Goal: Task Accomplishment & Management: Complete application form

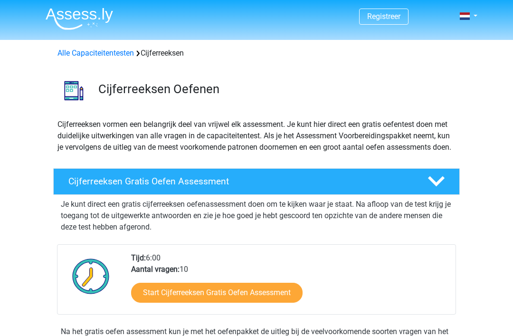
click at [461, 195] on link "Cijferreeksen Gratis Oefen Assessment" at bounding box center [256, 181] width 414 height 27
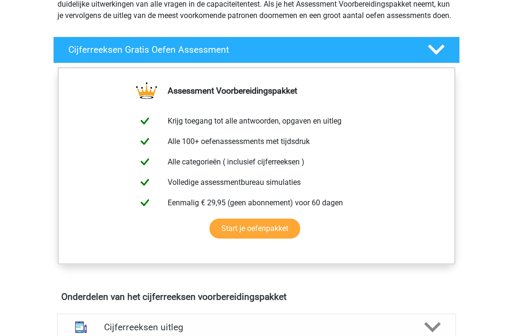
scroll to position [131, 0]
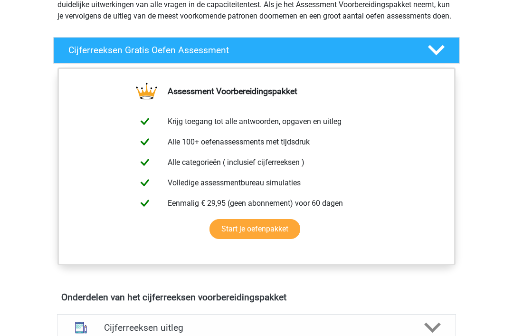
click at [433, 56] on polygon at bounding box center [436, 50] width 17 height 10
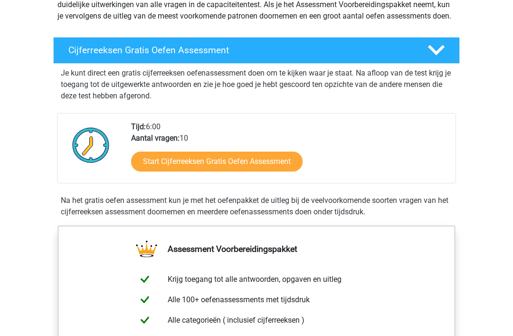
click at [257, 171] on link "Start Cijferreeksen Gratis Oefen Assessment" at bounding box center [216, 161] width 171 height 20
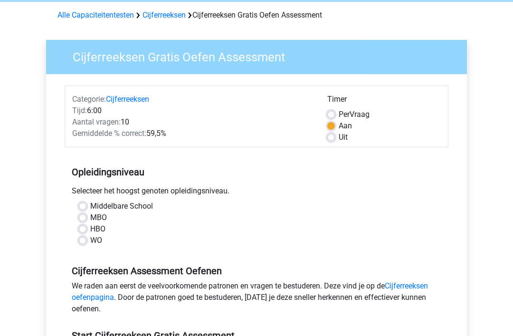
scroll to position [65, 0]
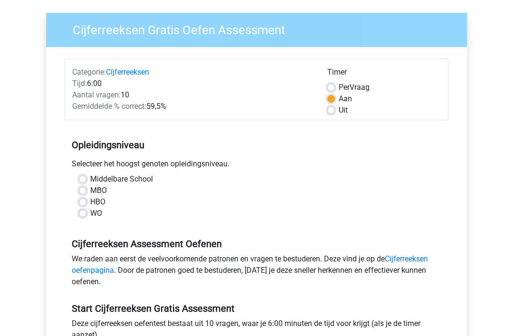
click at [90, 198] on label "HBO" at bounding box center [97, 202] width 15 height 11
click at [85, 198] on input "HBO" at bounding box center [83, 201] width 8 height 9
radio input "true"
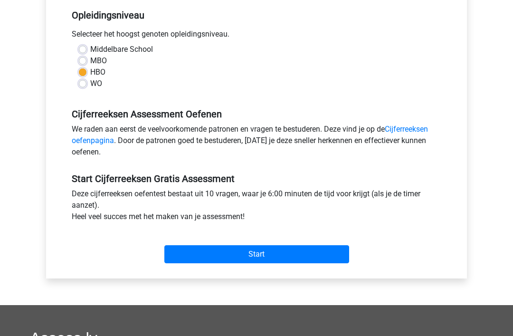
scroll to position [195, 0]
click at [301, 261] on input "Start" at bounding box center [256, 254] width 185 height 18
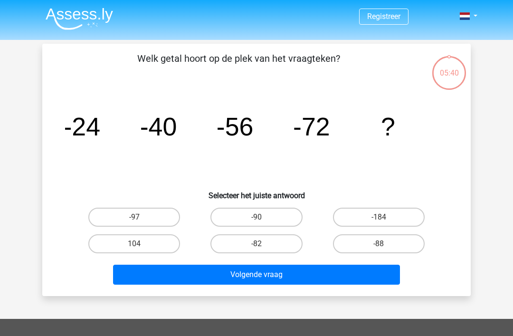
click at [272, 214] on label "-90" at bounding box center [256, 216] width 92 height 19
click at [263, 217] on input "-90" at bounding box center [259, 220] width 6 height 6
radio input "true"
click at [278, 275] on button "Volgende vraag" at bounding box center [256, 274] width 287 height 20
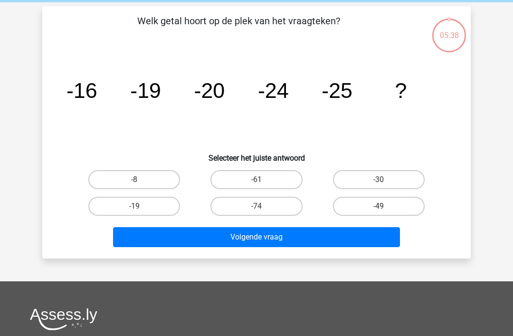
scroll to position [44, 0]
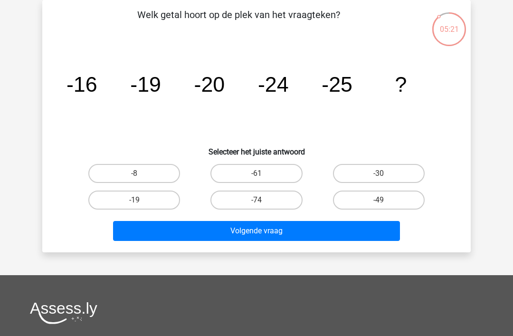
click at [378, 175] on label "-30" at bounding box center [379, 173] width 92 height 19
click at [378, 175] on input "-30" at bounding box center [381, 176] width 6 height 6
radio input "true"
click at [287, 233] on button "Volgende vraag" at bounding box center [256, 231] width 287 height 20
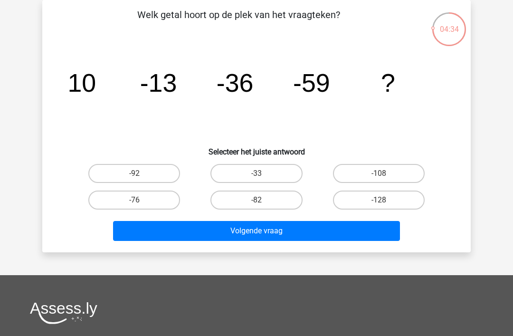
click at [154, 200] on label "-76" at bounding box center [134, 199] width 92 height 19
click at [141, 200] on input "-76" at bounding box center [137, 203] width 6 height 6
radio input "true"
click at [269, 236] on button "Volgende vraag" at bounding box center [256, 231] width 287 height 20
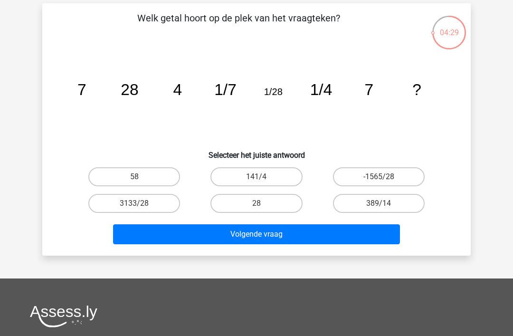
scroll to position [40, 0]
click at [261, 206] on input "28" at bounding box center [259, 206] width 6 height 6
radio input "true"
click at [292, 226] on button "Volgende vraag" at bounding box center [256, 234] width 287 height 20
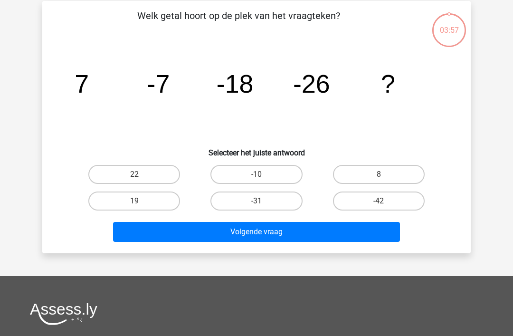
scroll to position [44, 0]
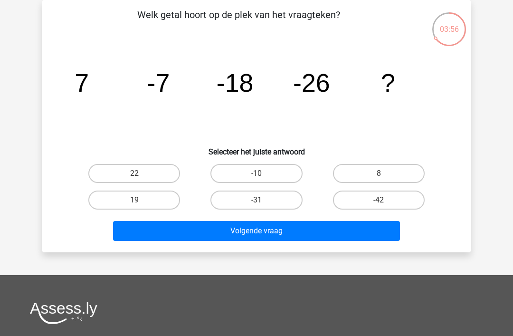
click at [292, 227] on button "Volgende vraag" at bounding box center [256, 231] width 287 height 20
click at [372, 200] on label "-42" at bounding box center [379, 199] width 92 height 19
click at [378, 200] on input "-42" at bounding box center [381, 203] width 6 height 6
radio input "true"
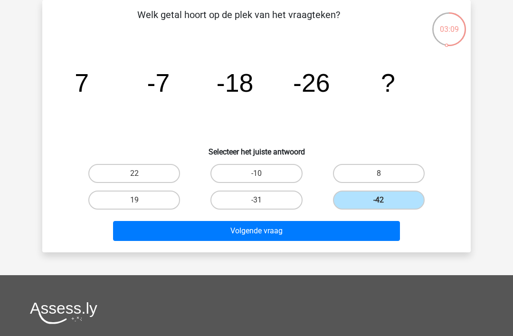
click at [276, 200] on label "-31" at bounding box center [256, 199] width 92 height 19
click at [263, 200] on input "-31" at bounding box center [259, 203] width 6 height 6
radio input "true"
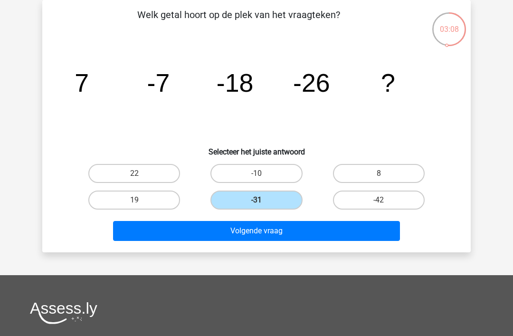
click at [280, 233] on button "Volgende vraag" at bounding box center [256, 231] width 287 height 20
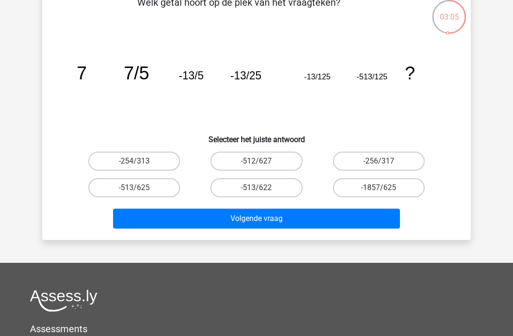
scroll to position [56, 0]
click at [396, 196] on label "-1857/625" at bounding box center [379, 187] width 92 height 19
click at [385, 194] on input "-1857/625" at bounding box center [381, 191] width 6 height 6
radio input "true"
click at [394, 190] on label "-1857/625" at bounding box center [379, 187] width 92 height 19
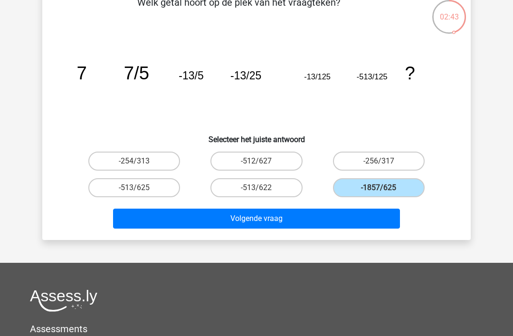
click at [385, 190] on input "-1857/625" at bounding box center [381, 191] width 6 height 6
click at [361, 226] on button "Volgende vraag" at bounding box center [256, 218] width 287 height 20
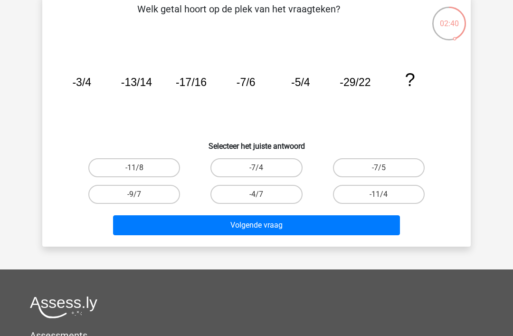
scroll to position [49, 0]
click at [382, 200] on input "-11/4" at bounding box center [381, 197] width 6 height 6
radio input "true"
click at [359, 228] on button "Volgende vraag" at bounding box center [256, 225] width 287 height 20
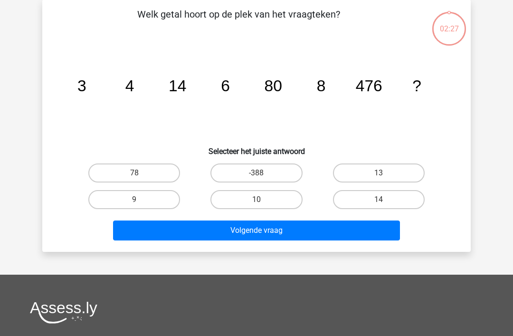
scroll to position [44, 0]
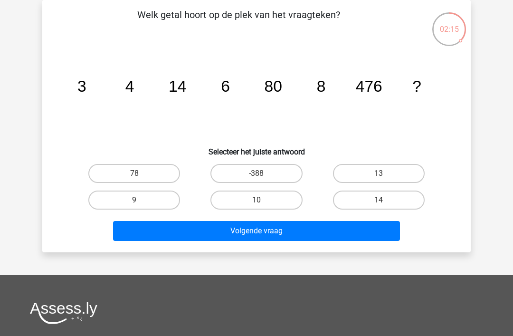
click at [287, 203] on label "10" at bounding box center [256, 199] width 92 height 19
click at [263, 203] on input "10" at bounding box center [259, 203] width 6 height 6
radio input "true"
click at [292, 229] on button "Volgende vraag" at bounding box center [256, 231] width 287 height 20
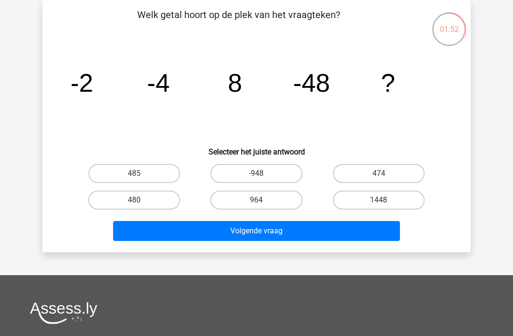
click at [147, 209] on label "480" at bounding box center [134, 199] width 92 height 19
click at [141, 206] on input "480" at bounding box center [137, 203] width 6 height 6
radio input "true"
click at [235, 229] on button "Volgende vraag" at bounding box center [256, 231] width 287 height 20
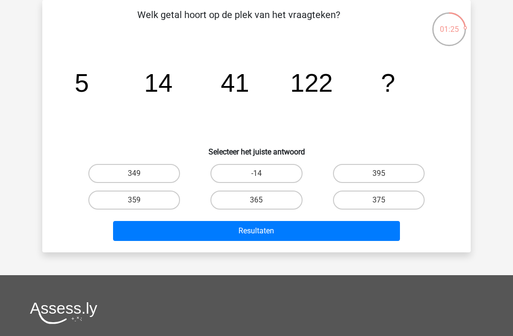
click at [147, 205] on label "359" at bounding box center [134, 199] width 92 height 19
click at [141, 205] on input "359" at bounding box center [137, 203] width 6 height 6
radio input "true"
click at [243, 240] on button "Resultaten" at bounding box center [256, 231] width 287 height 20
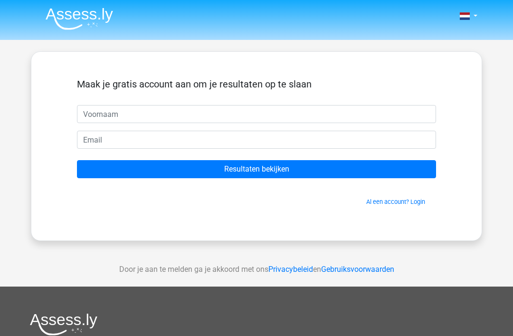
click at [284, 168] on input "Resultaten bekijken" at bounding box center [256, 169] width 359 height 18
